Goal: Check status: Check status

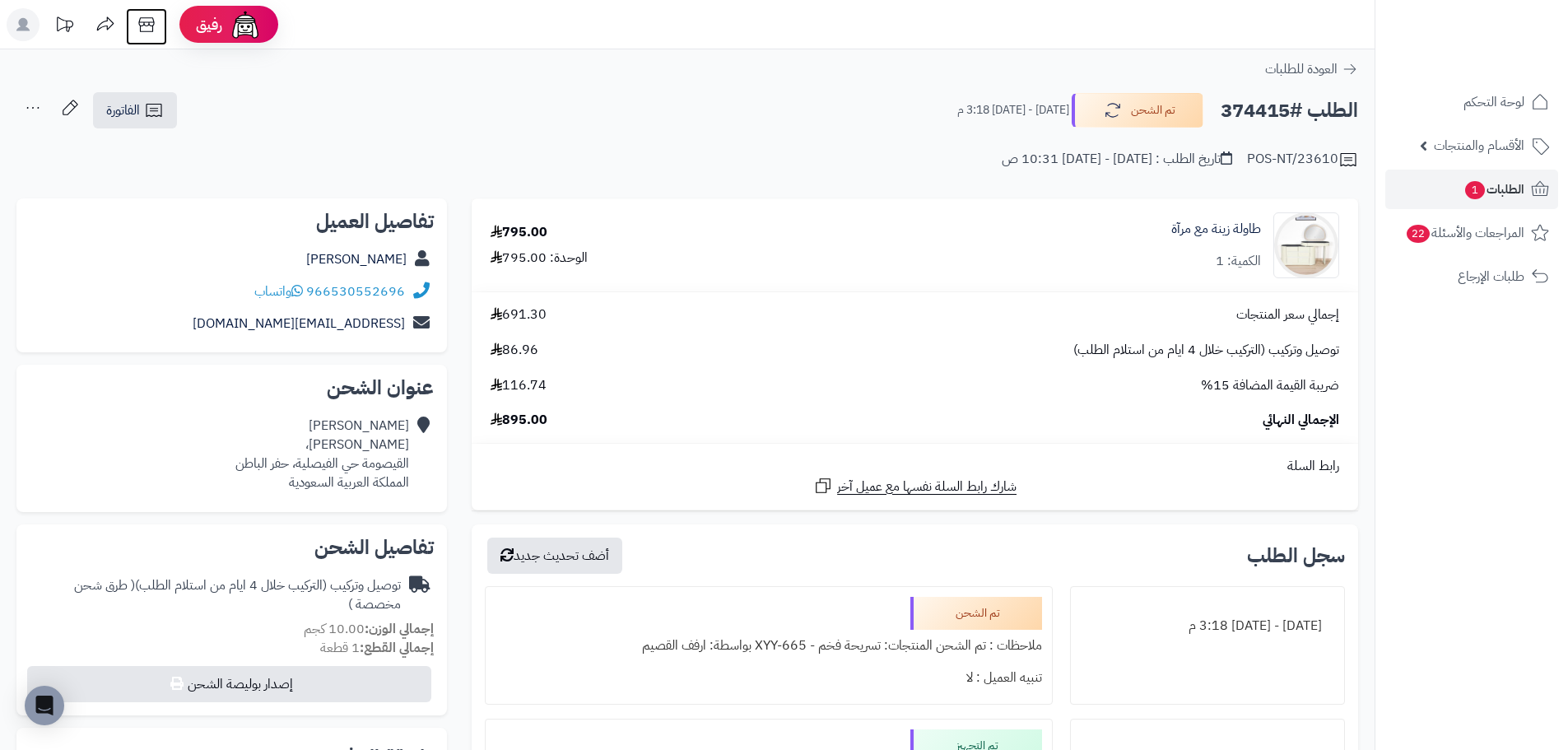
click at [150, 21] on icon at bounding box center [147, 25] width 33 height 33
click at [1261, 117] on h2 "الطلب #374415" at bounding box center [1289, 111] width 137 height 34
copy h2 "374415"
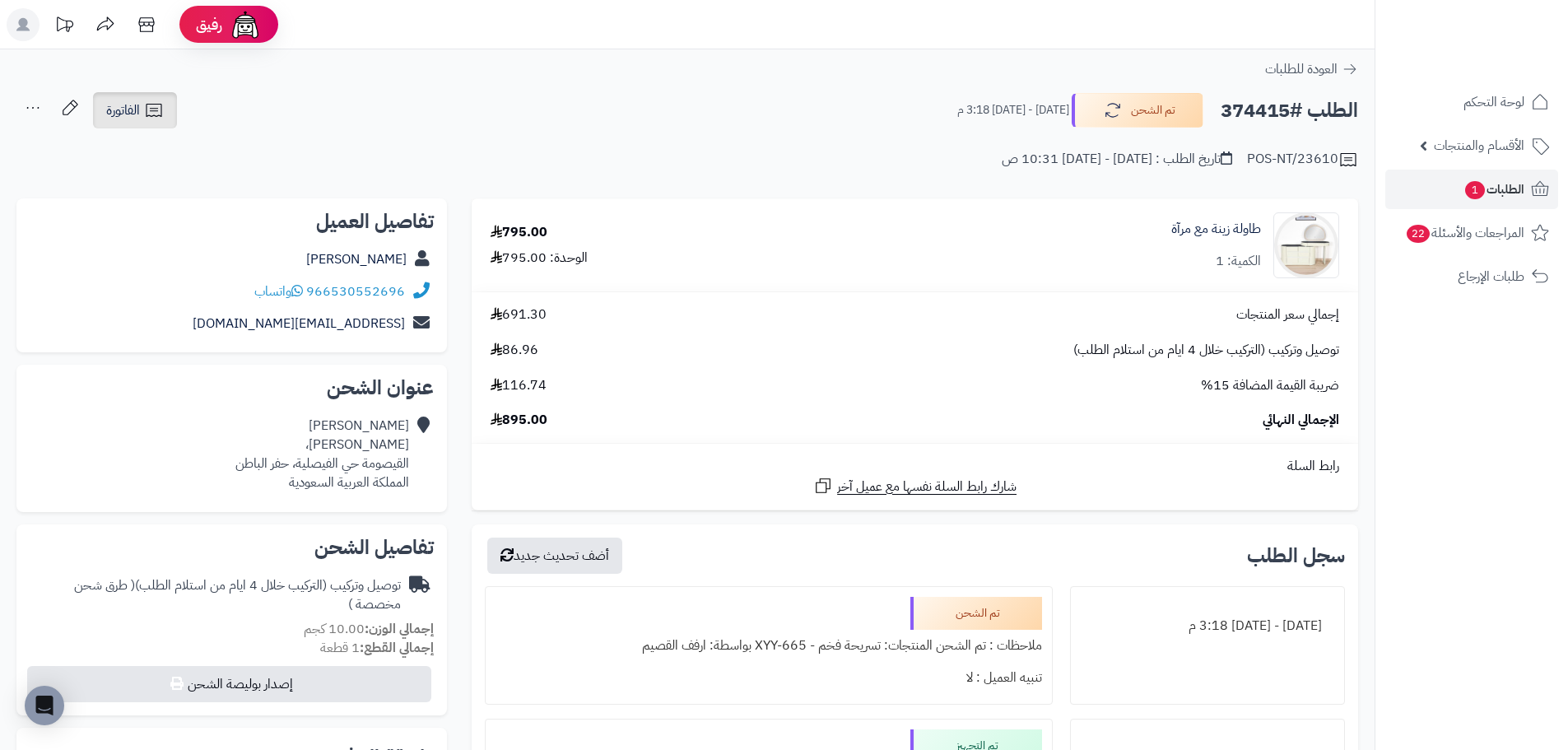
click at [143, 116] on link "الفاتورة" at bounding box center [134, 110] width 84 height 36
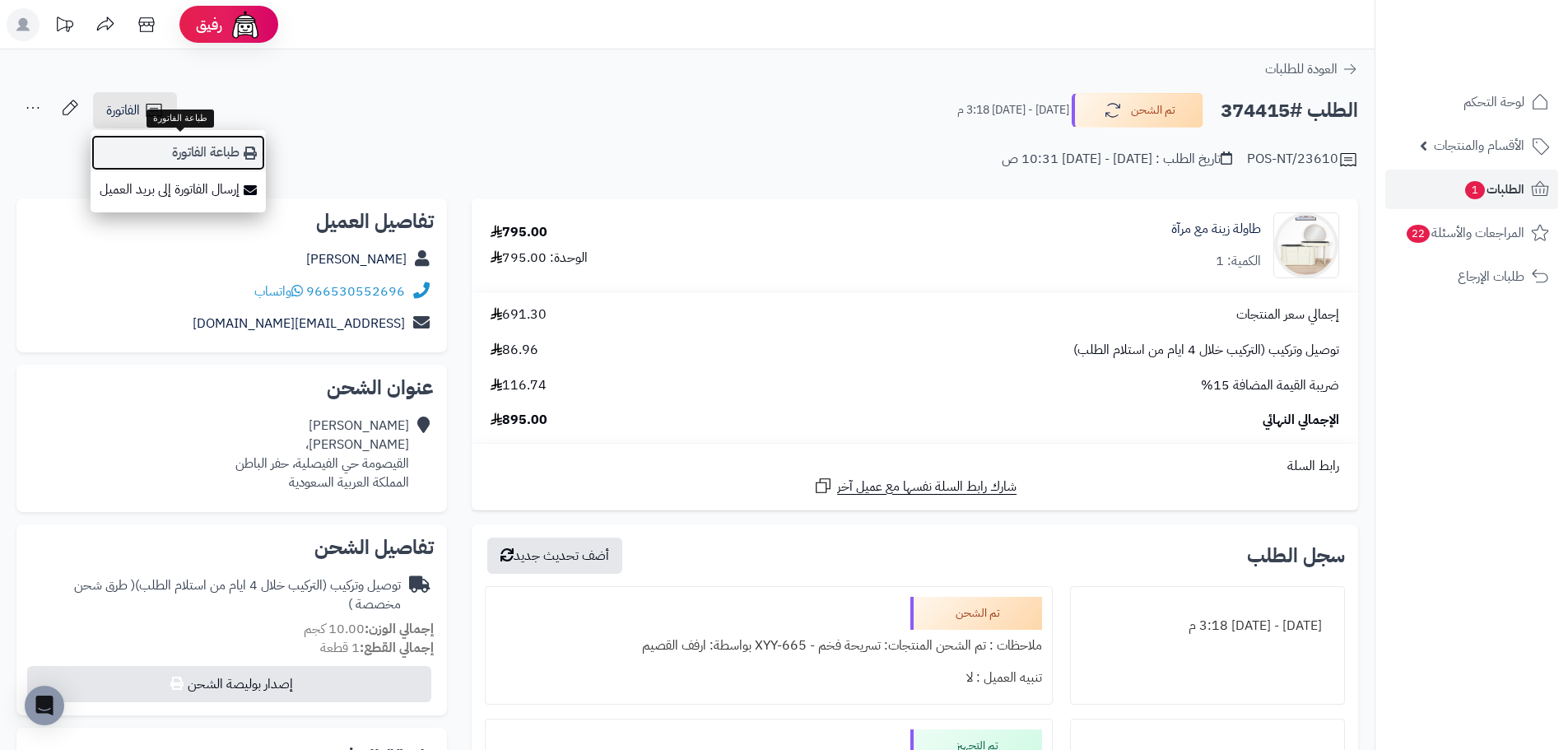
click at [213, 160] on link "طباعة الفاتورة" at bounding box center [178, 152] width 175 height 37
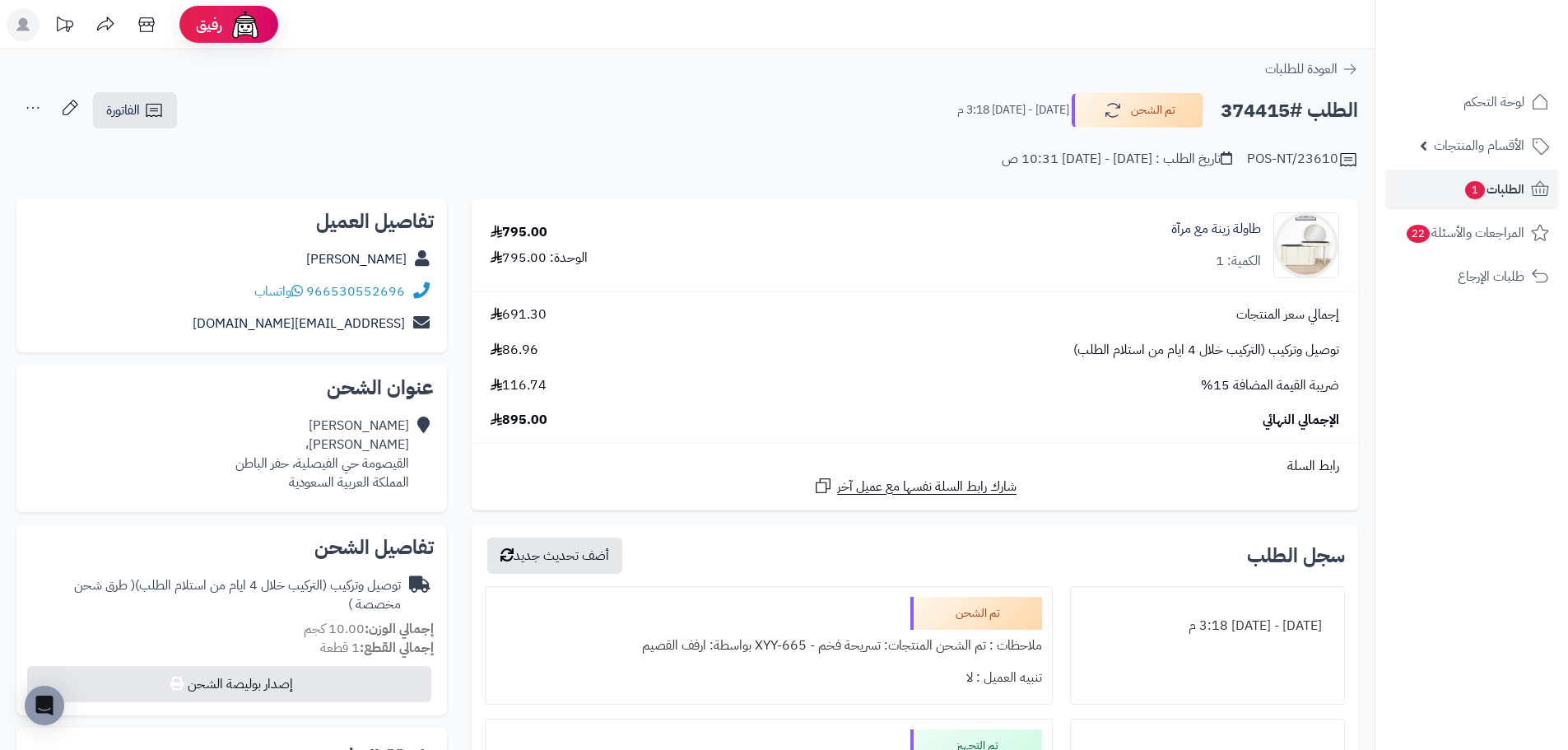
copy h2 "374415"
click at [1507, 196] on span "الطلبات 1" at bounding box center [1494, 189] width 61 height 23
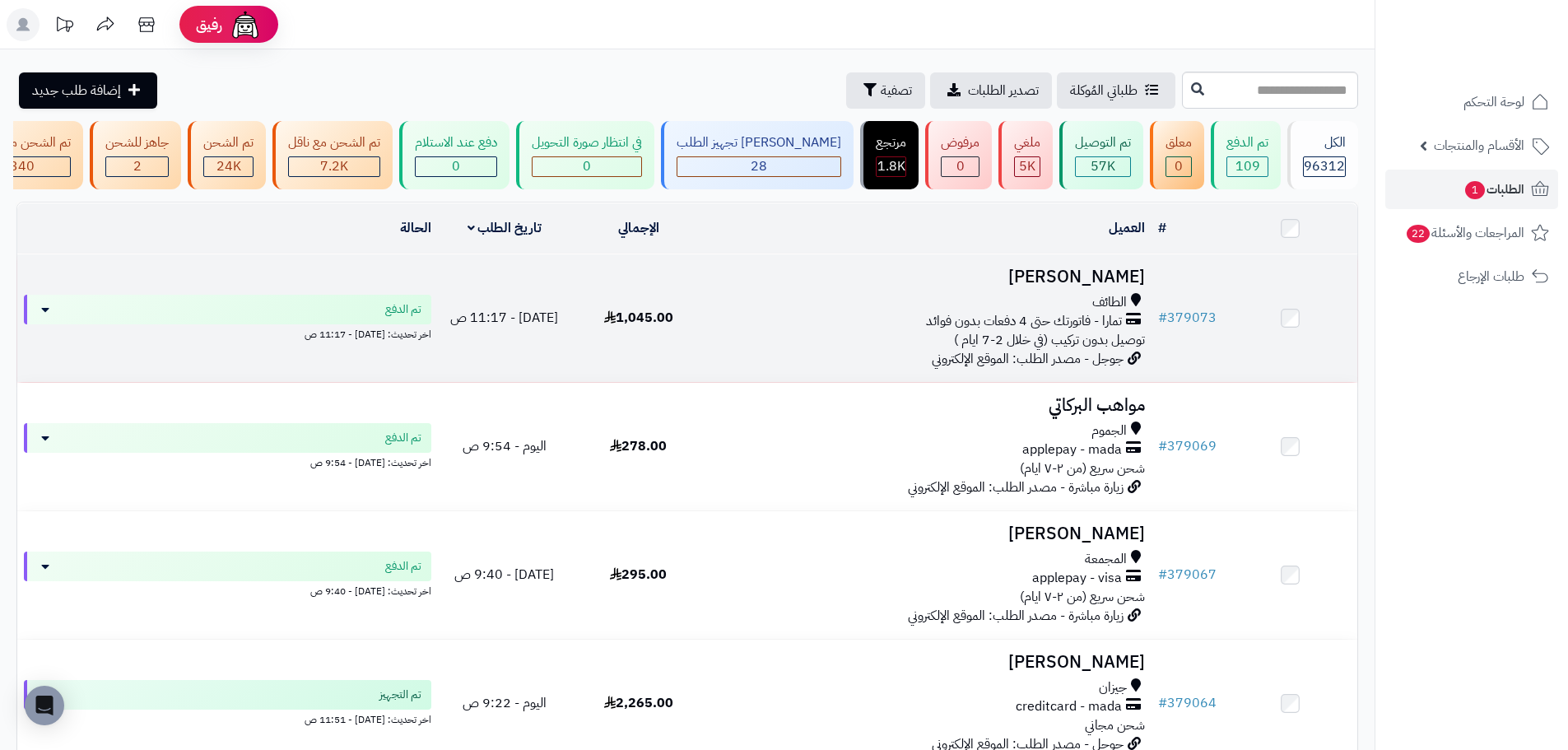
click at [1197, 339] on td "# 379073" at bounding box center [1188, 318] width 72 height 128
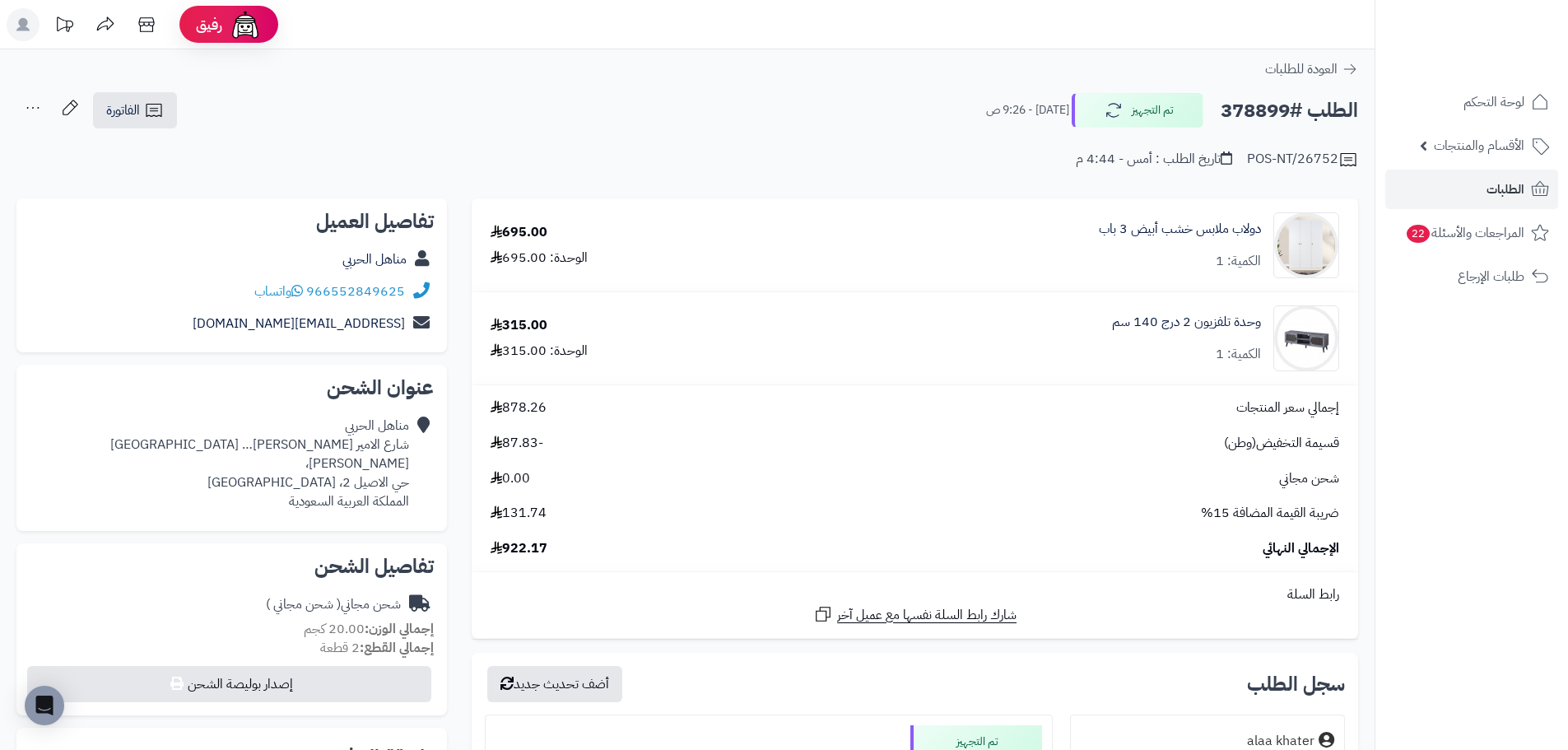
click at [1271, 114] on h2 "الطلب #378899" at bounding box center [1289, 111] width 137 height 34
copy h2 "378899"
